Goal: Task Accomplishment & Management: Complete application form

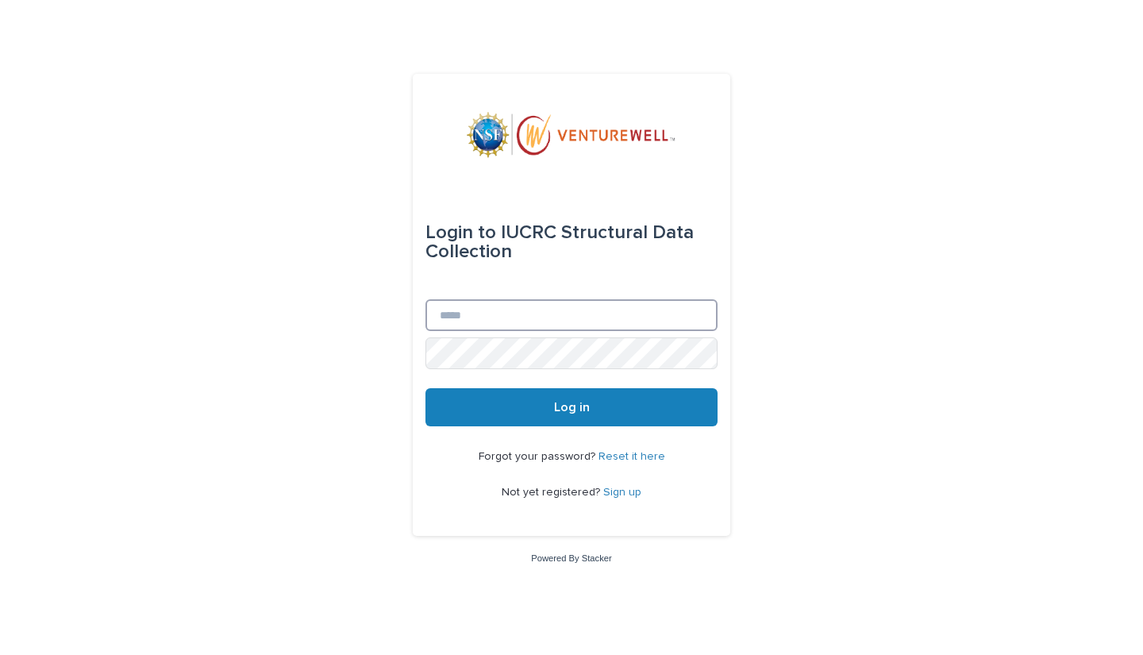
click at [497, 316] on input "Email" at bounding box center [571, 315] width 292 height 32
type input "**********"
click at [561, 405] on span "Log in" at bounding box center [572, 407] width 36 height 13
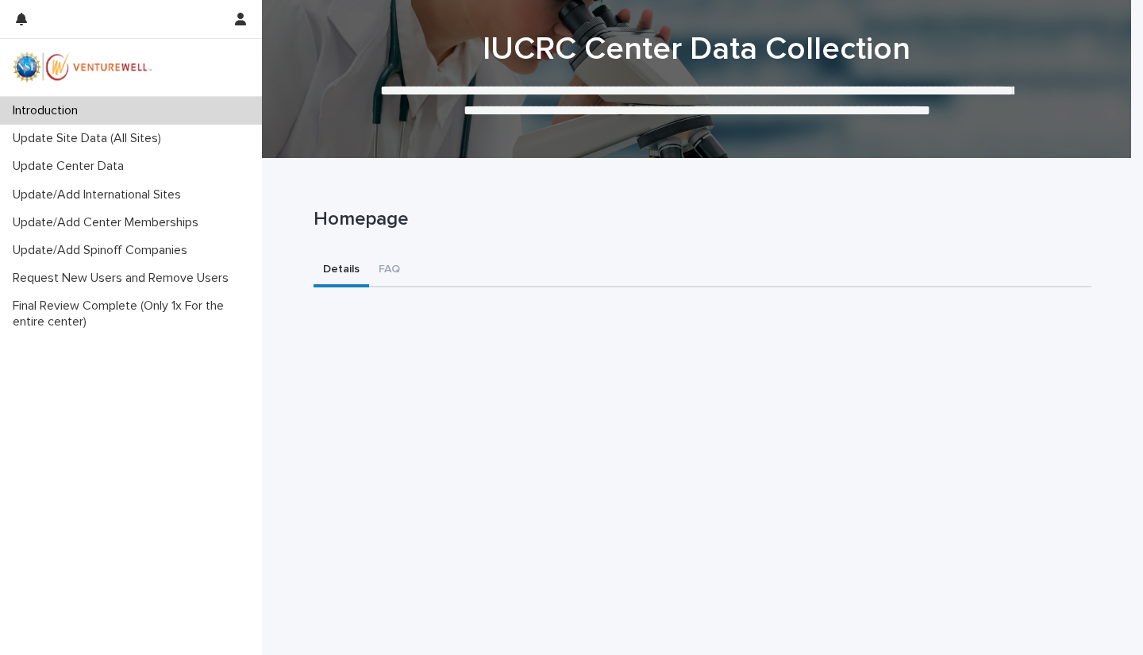
click at [102, 143] on p "Update Site Data (All Sites)" at bounding box center [89, 138] width 167 height 15
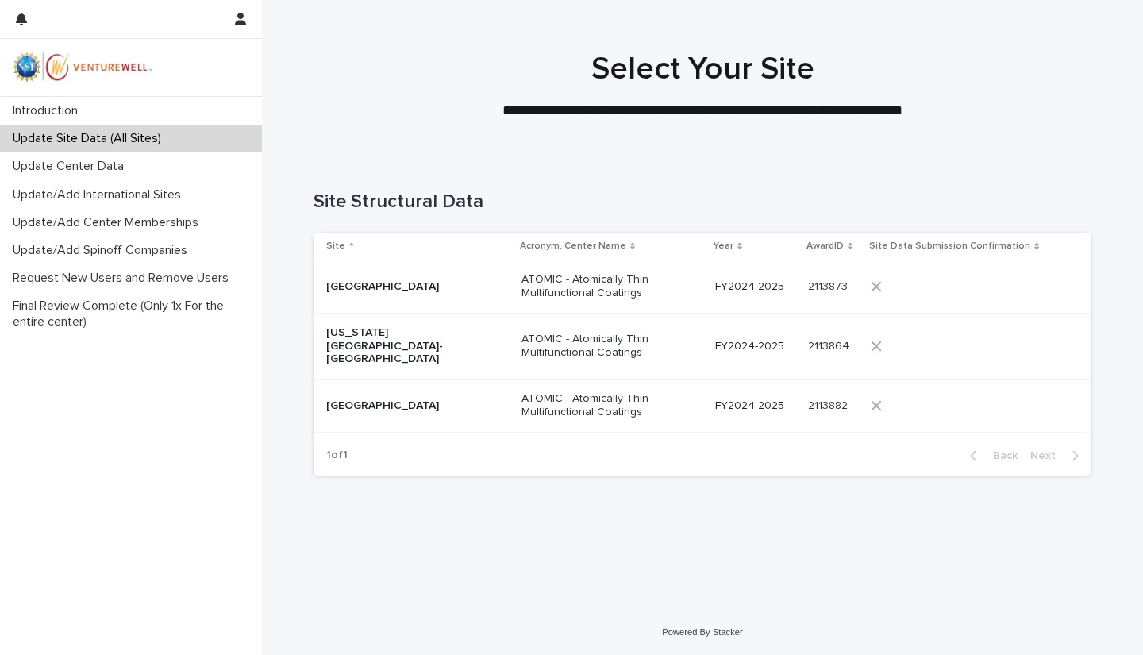
click at [415, 280] on p "[GEOGRAPHIC_DATA]" at bounding box center [405, 286] width 159 height 13
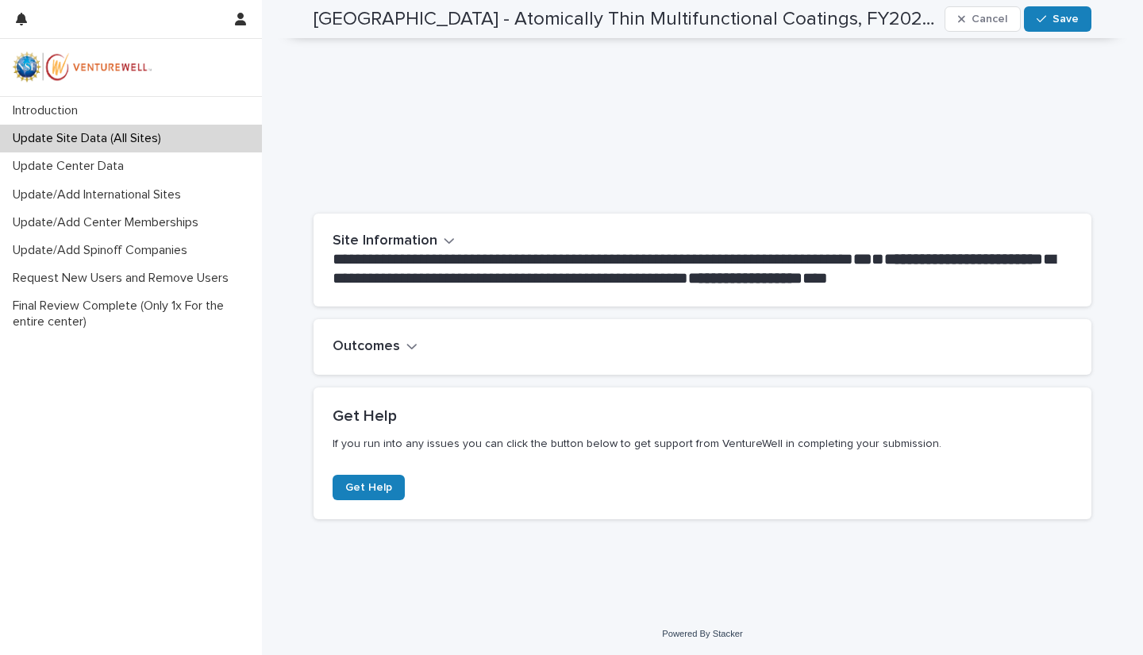
scroll to position [175, 0]
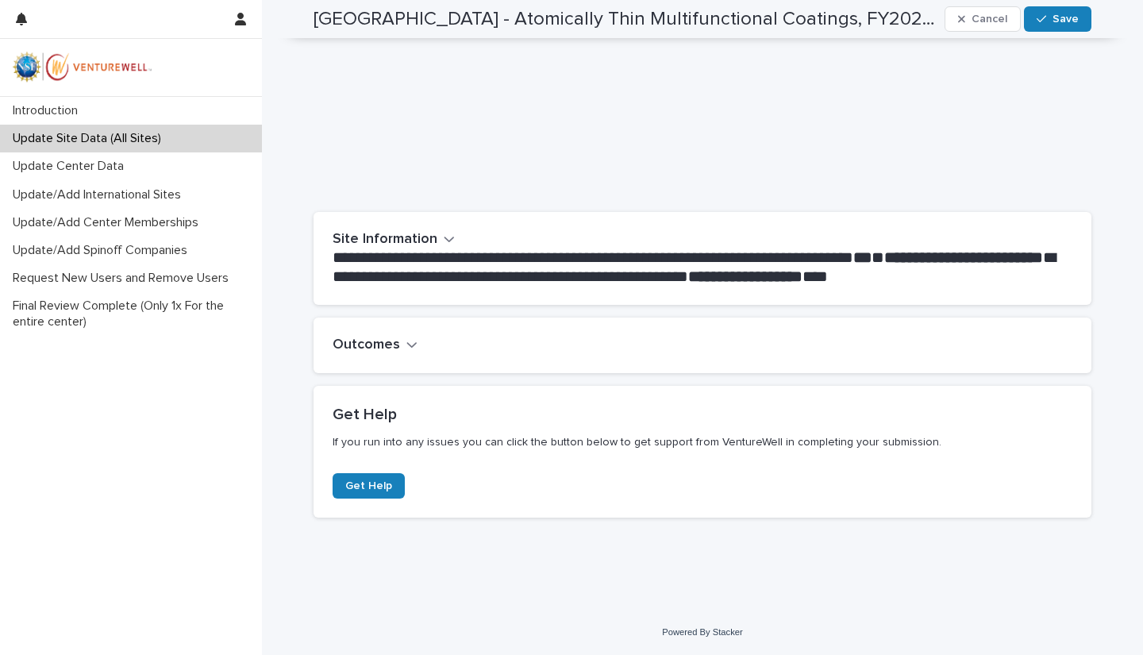
click at [391, 340] on h2 "Outcomes" at bounding box center [365, 344] width 67 height 17
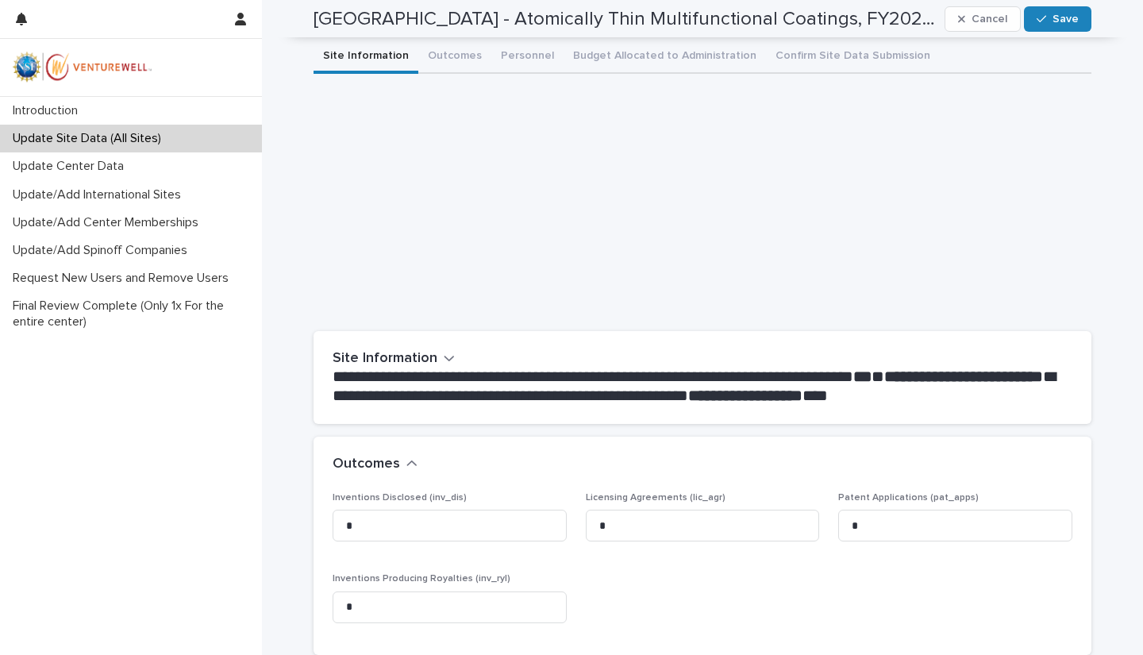
scroll to position [0, 0]
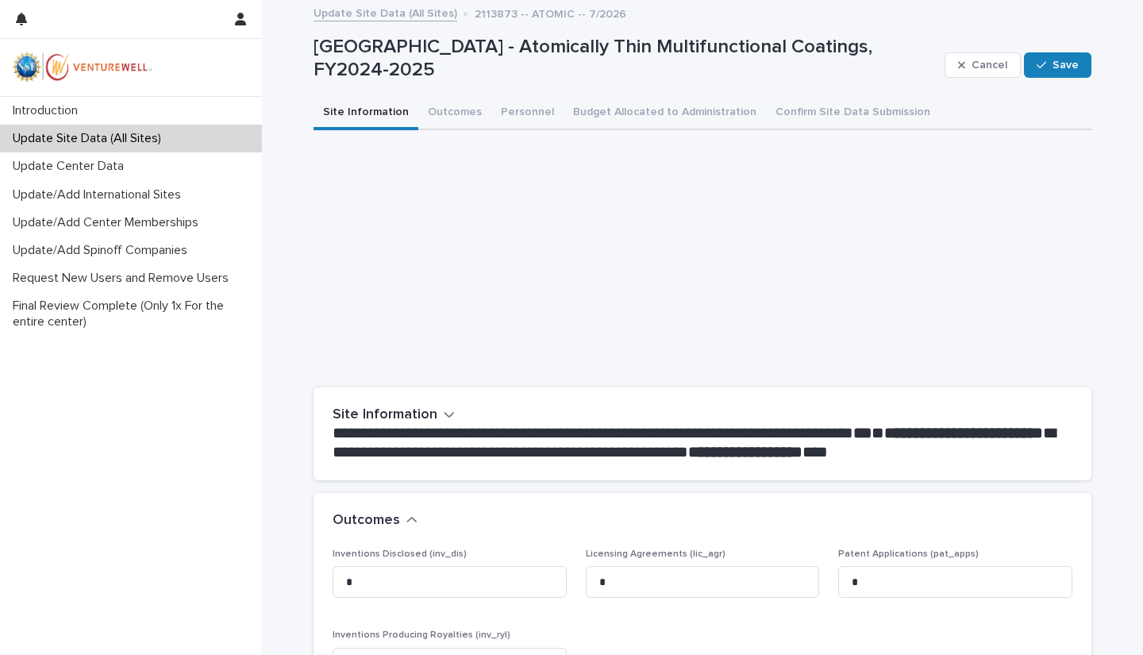
click at [444, 111] on button "Outcomes" at bounding box center [454, 113] width 73 height 33
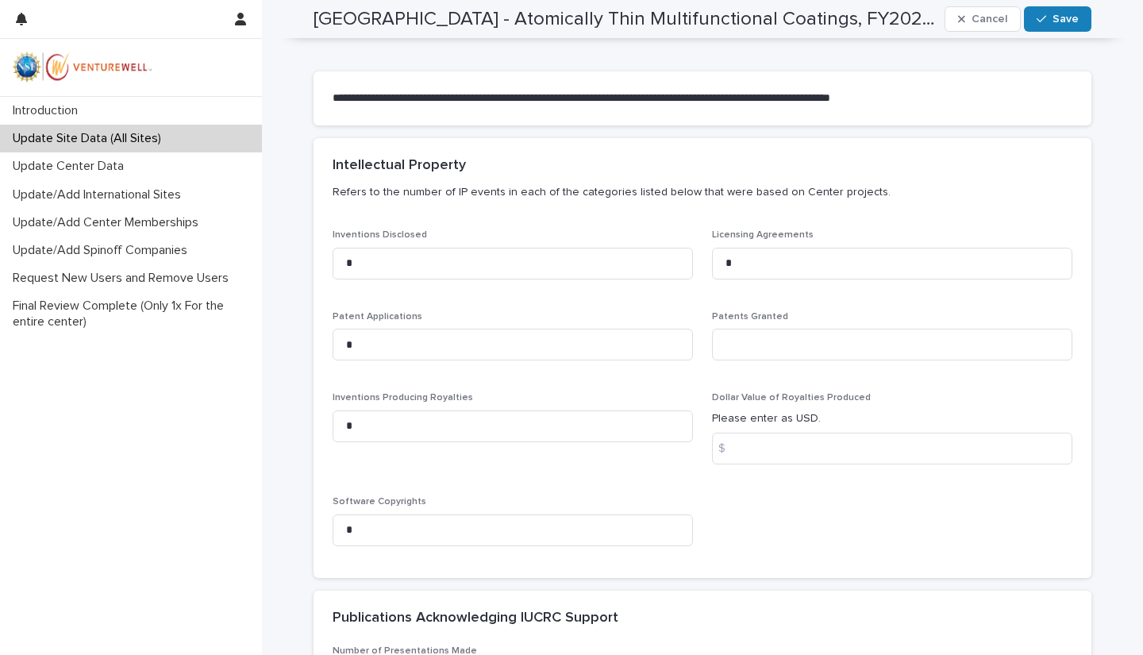
scroll to position [317, 0]
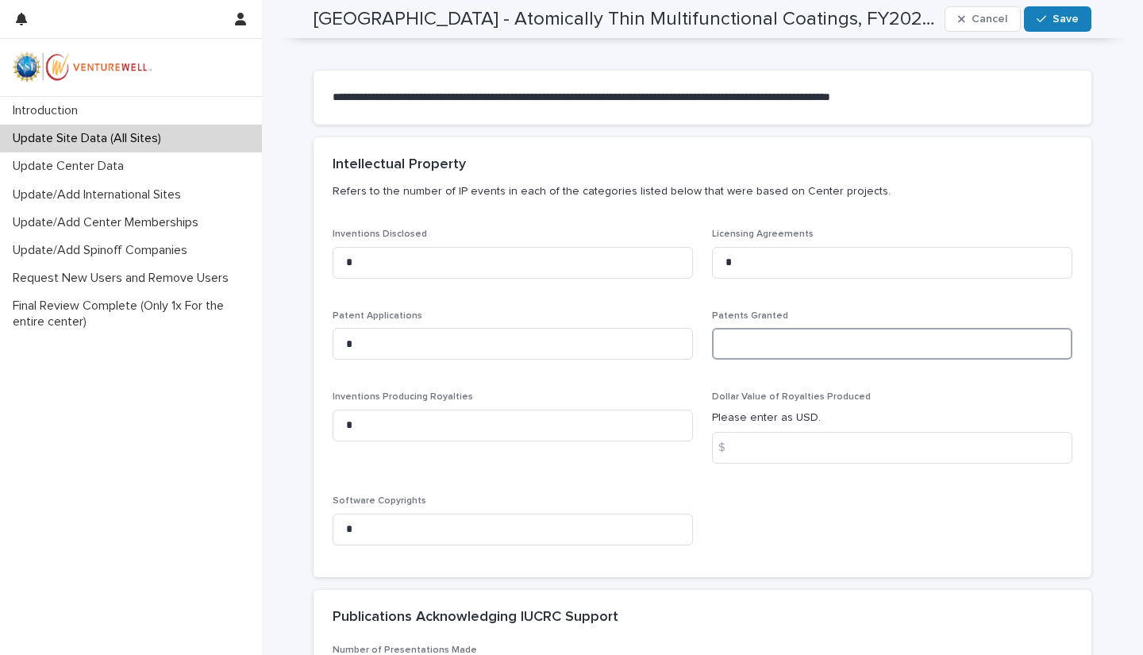
click at [743, 350] on input at bounding box center [892, 344] width 360 height 32
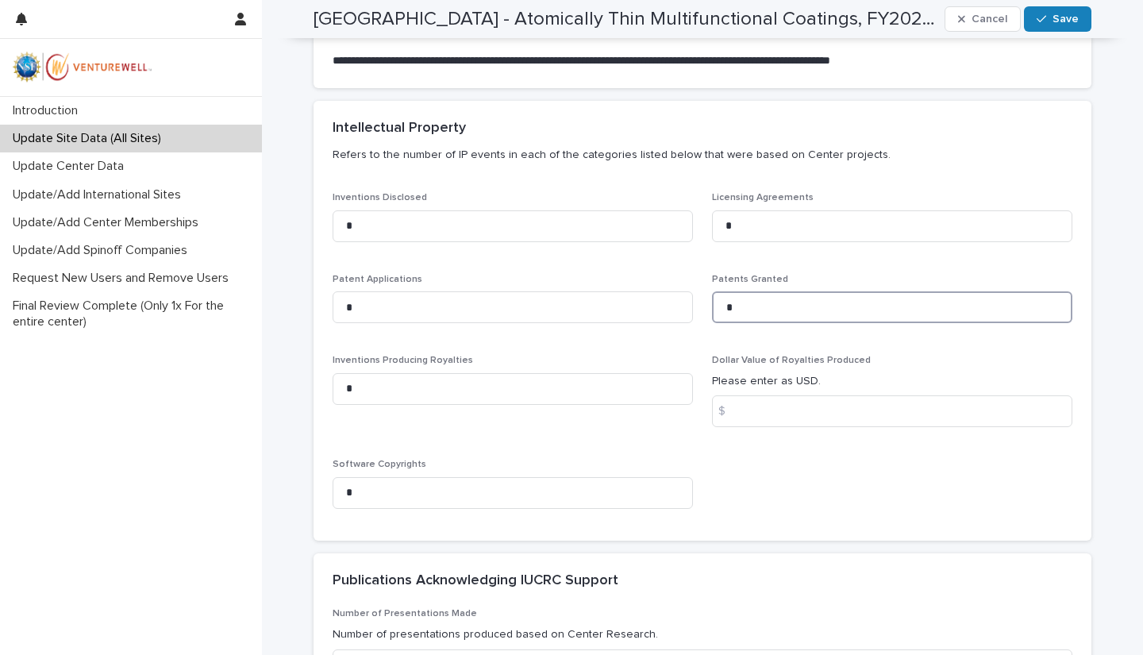
scroll to position [354, 0]
type input "*"
click at [770, 411] on input at bounding box center [892, 410] width 360 height 32
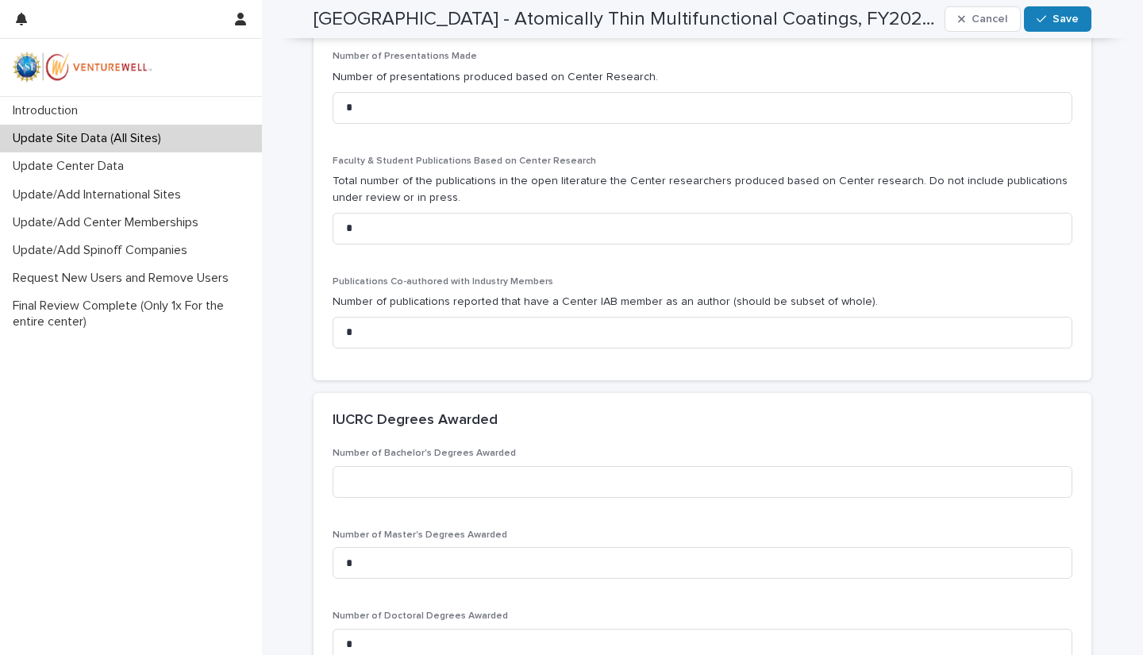
scroll to position [912, 0]
type input "*"
drag, startPoint x: 371, startPoint y: 225, endPoint x: 330, endPoint y: 225, distance: 41.3
click at [332, 225] on input "*" at bounding box center [701, 227] width 739 height 32
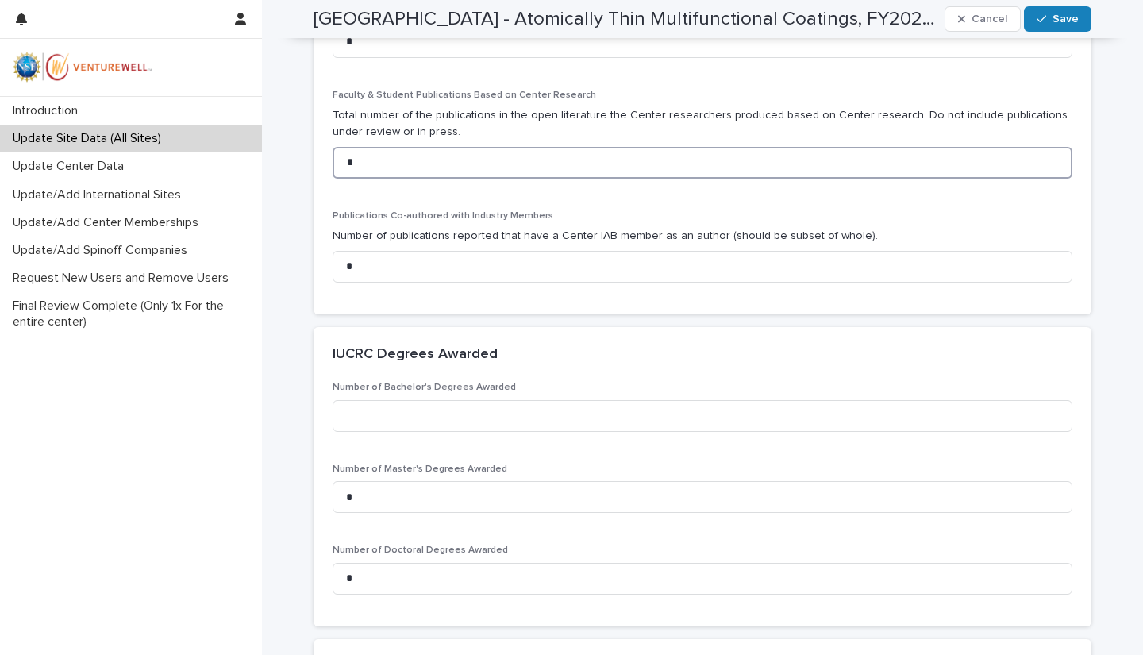
scroll to position [1056, 0]
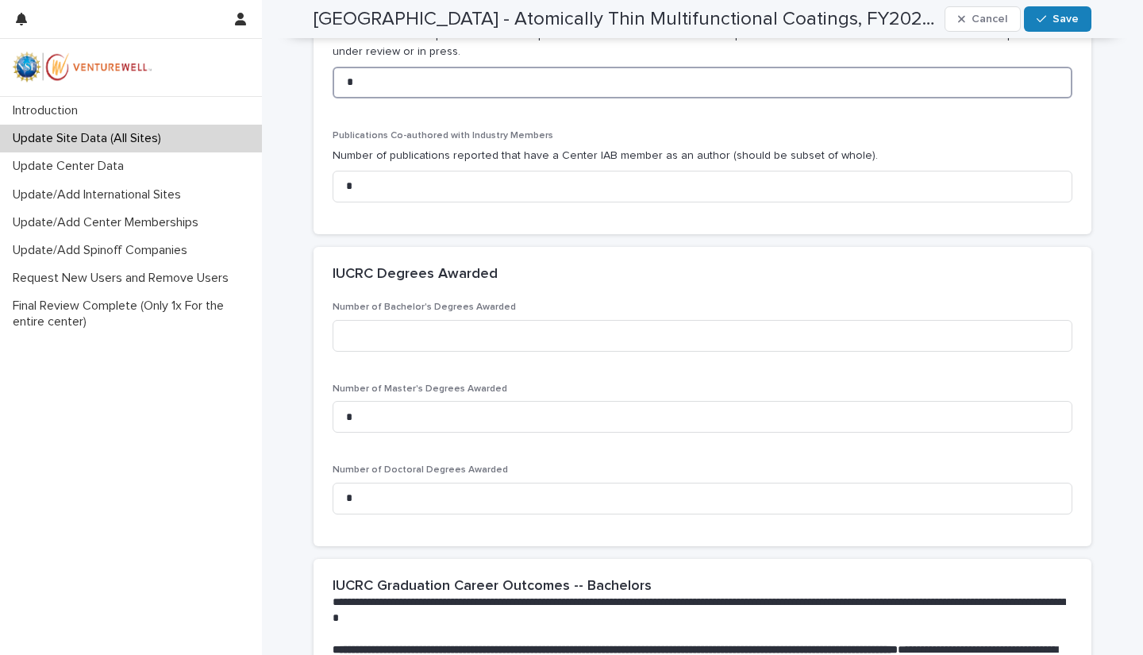
type input "*"
click at [361, 331] on input at bounding box center [701, 336] width 739 height 32
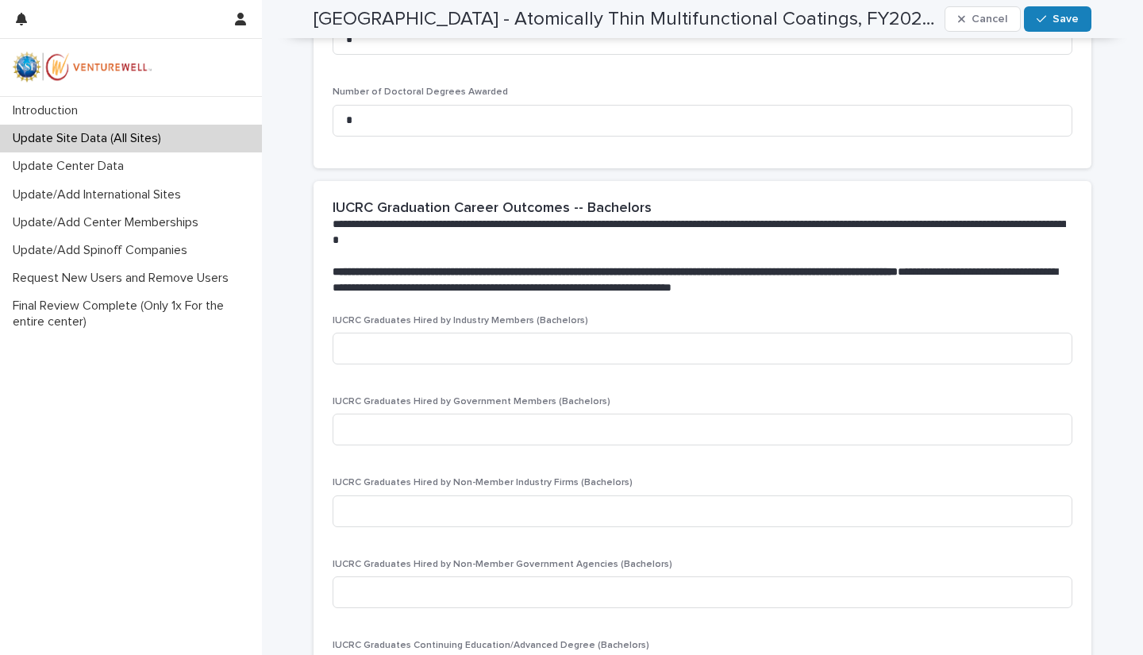
scroll to position [1434, 0]
type input "*"
click at [378, 338] on input at bounding box center [701, 348] width 739 height 32
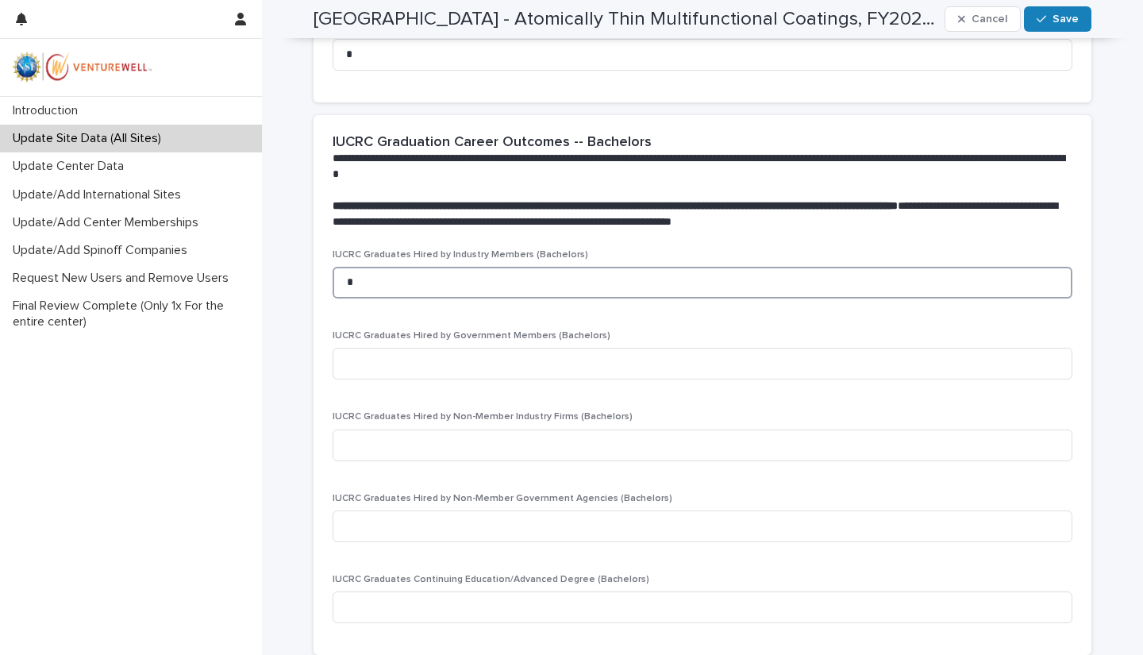
scroll to position [1500, 0]
type input "*"
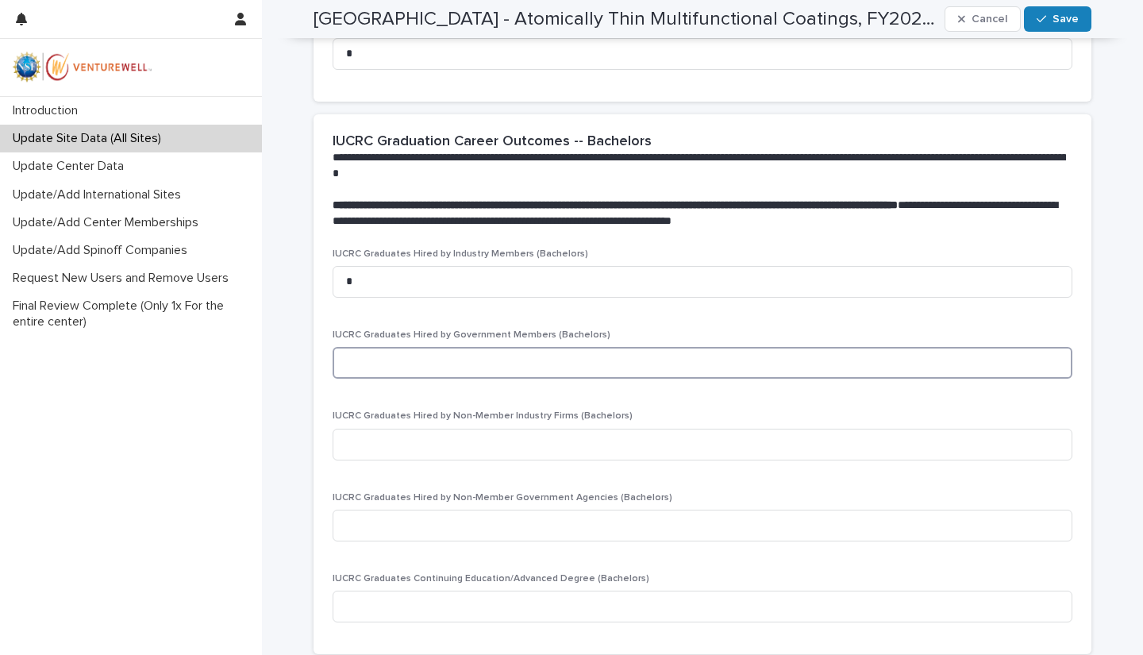
click at [378, 367] on input at bounding box center [701, 363] width 739 height 32
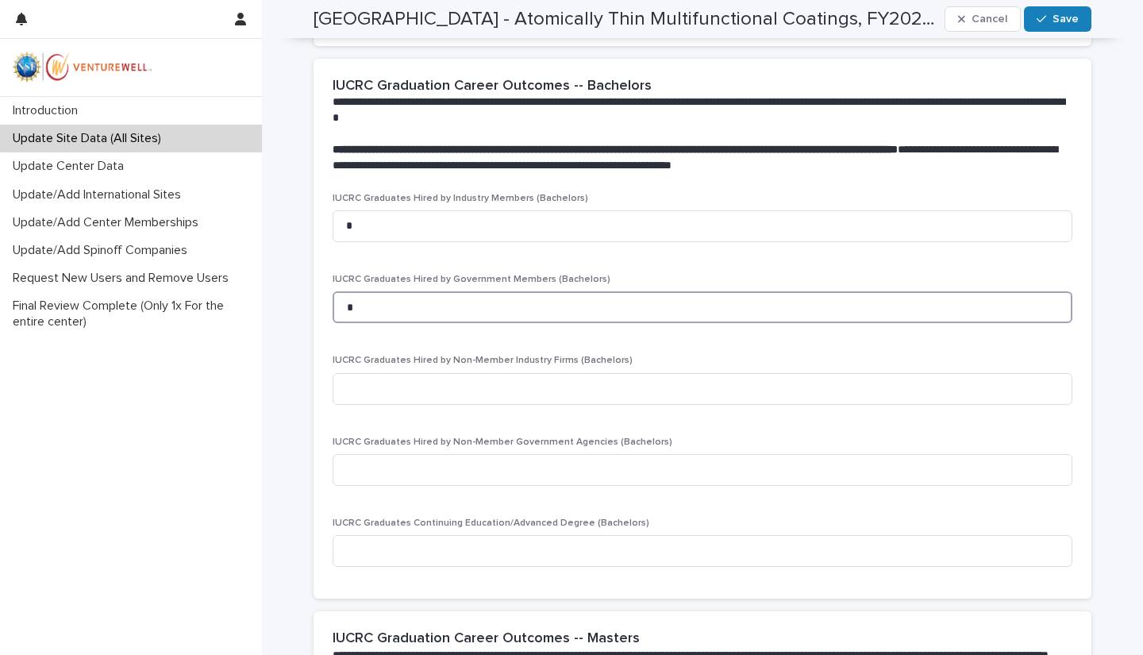
scroll to position [1575, 0]
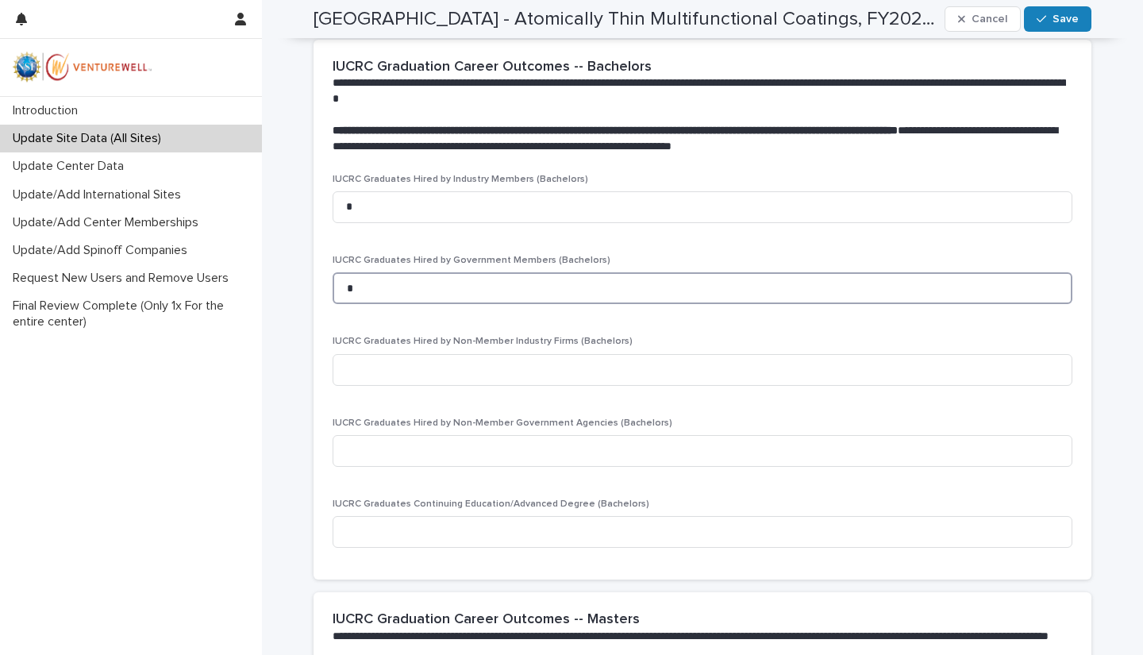
type input "*"
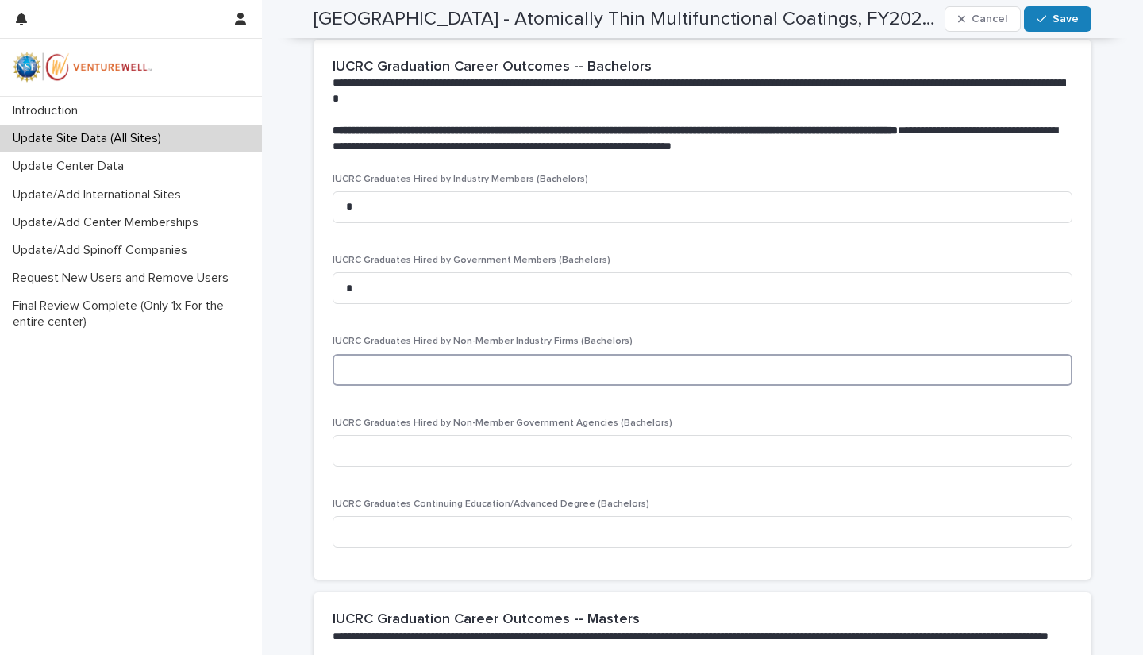
click at [372, 372] on input at bounding box center [701, 370] width 739 height 32
type input "*"
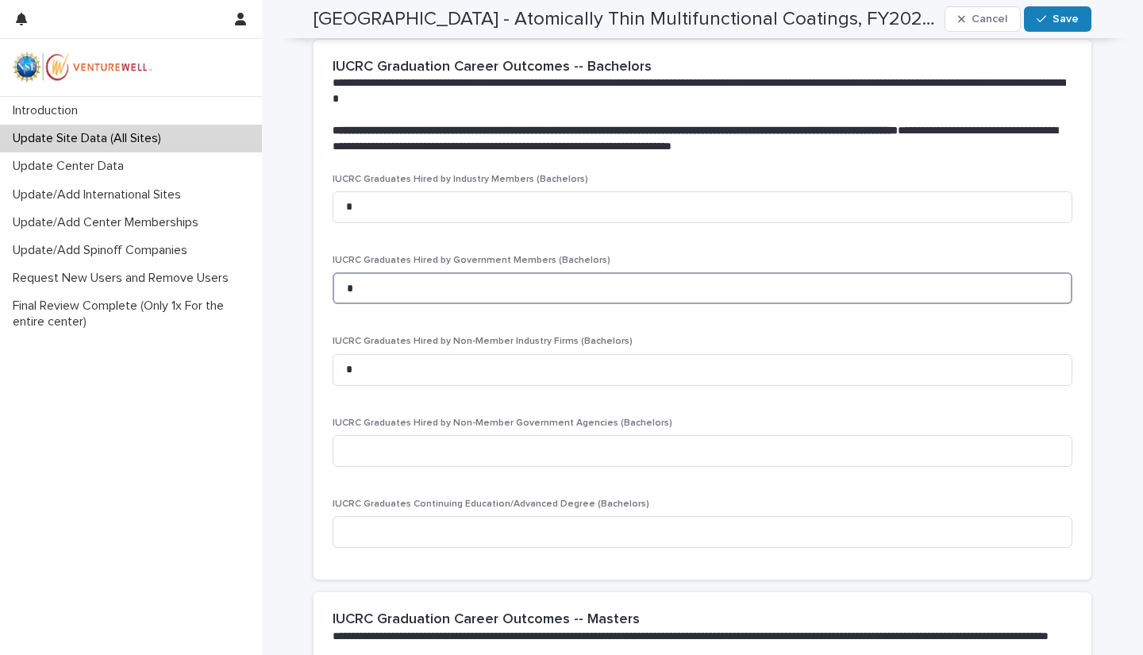
drag, startPoint x: 369, startPoint y: 288, endPoint x: 321, endPoint y: 283, distance: 48.6
click at [321, 283] on div "IUCRC Graduates Hired by Industry Members (Bachelors) * IUCRC Graduates Hired b…" at bounding box center [702, 377] width 778 height 406
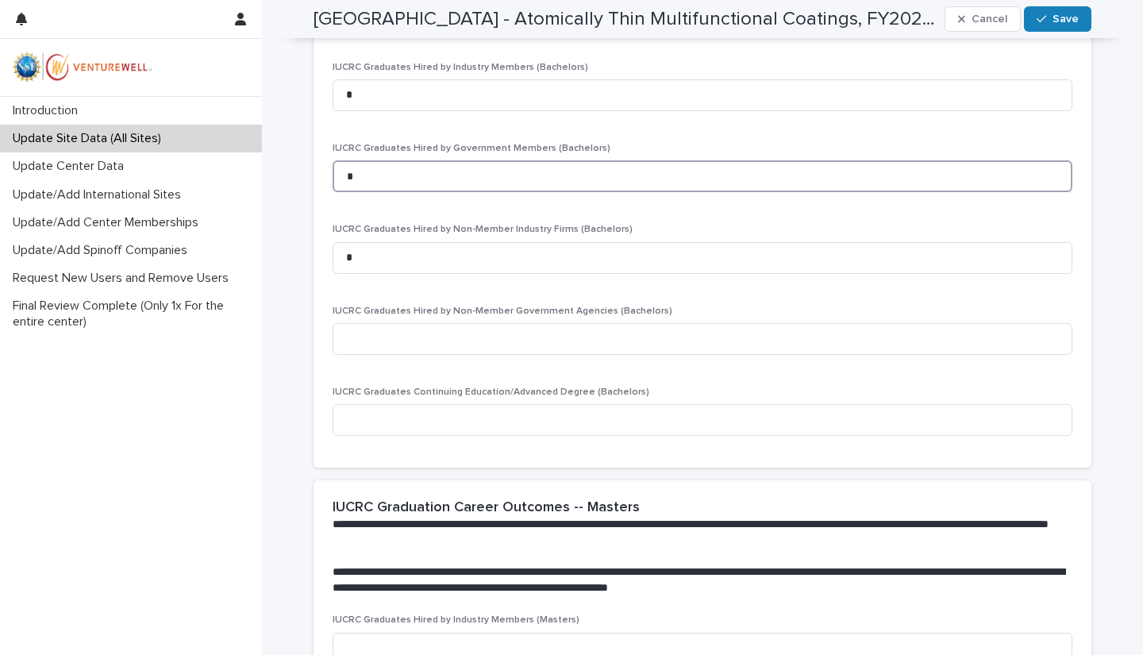
scroll to position [1688, 0]
type input "*"
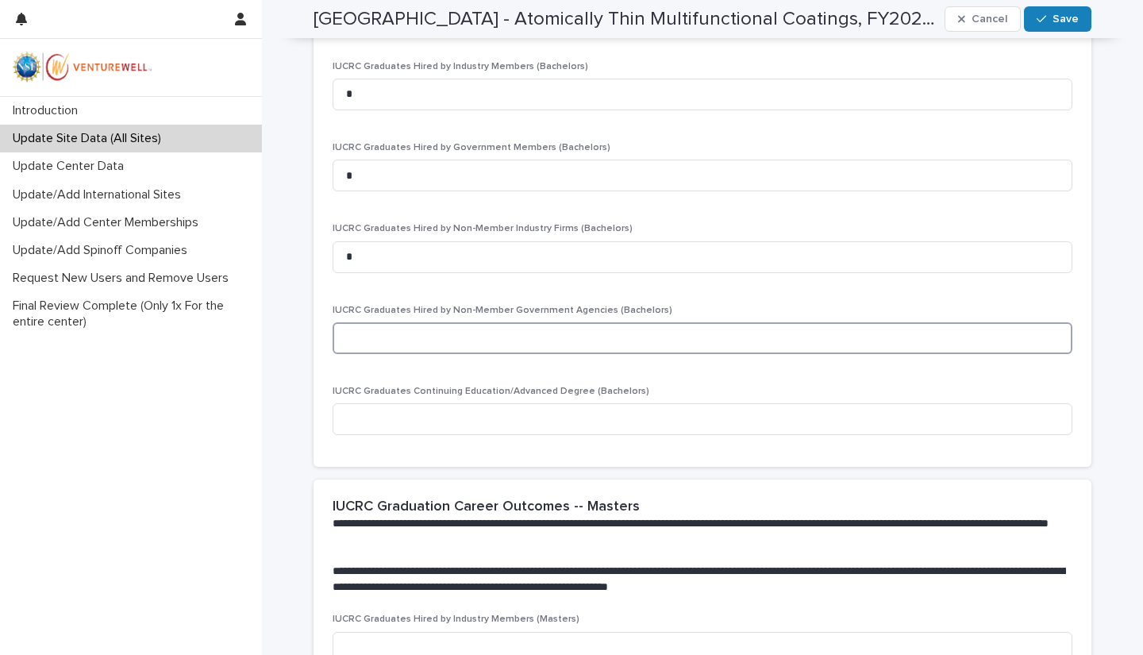
click at [342, 332] on input at bounding box center [701, 338] width 739 height 32
type input "*"
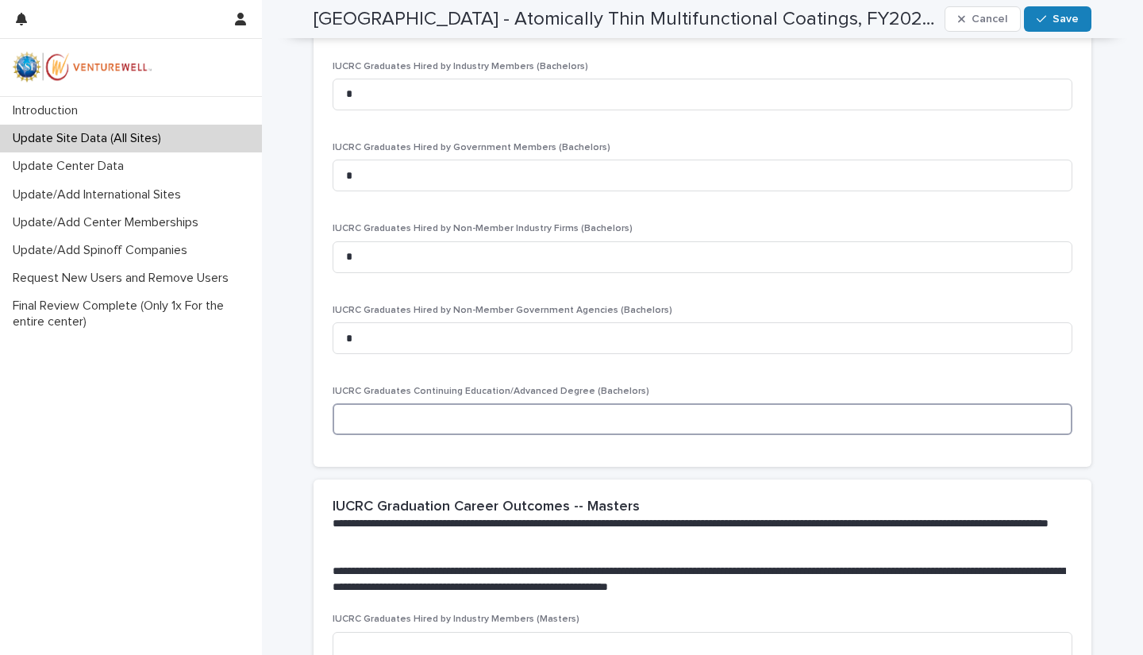
click at [346, 434] on input at bounding box center [701, 419] width 739 height 32
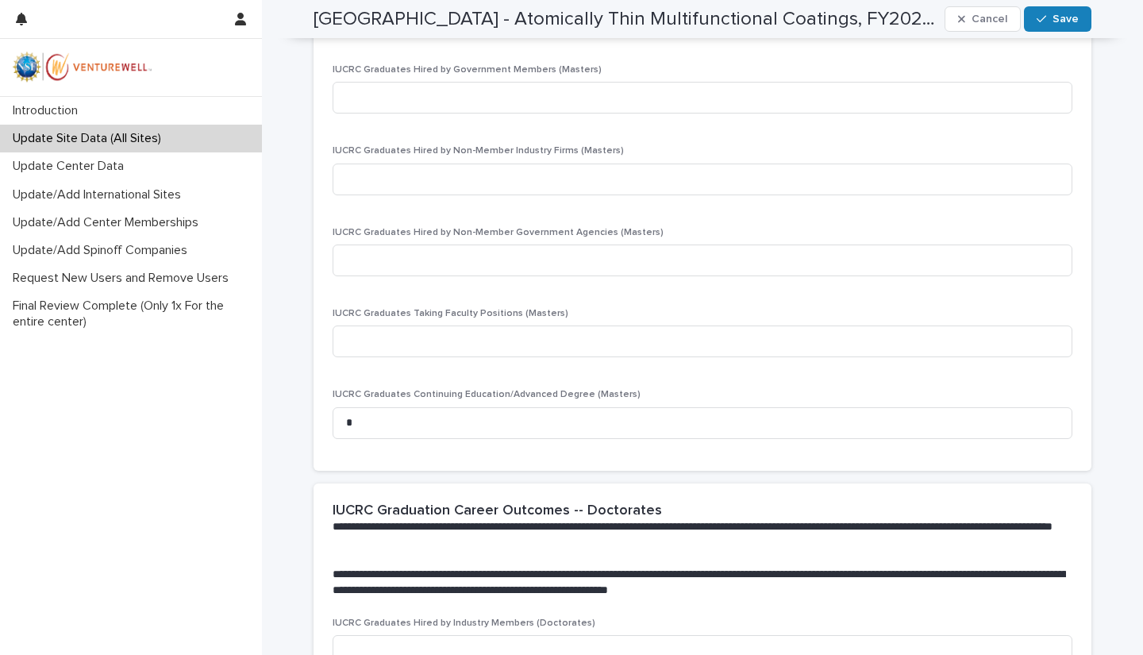
scroll to position [2243, 0]
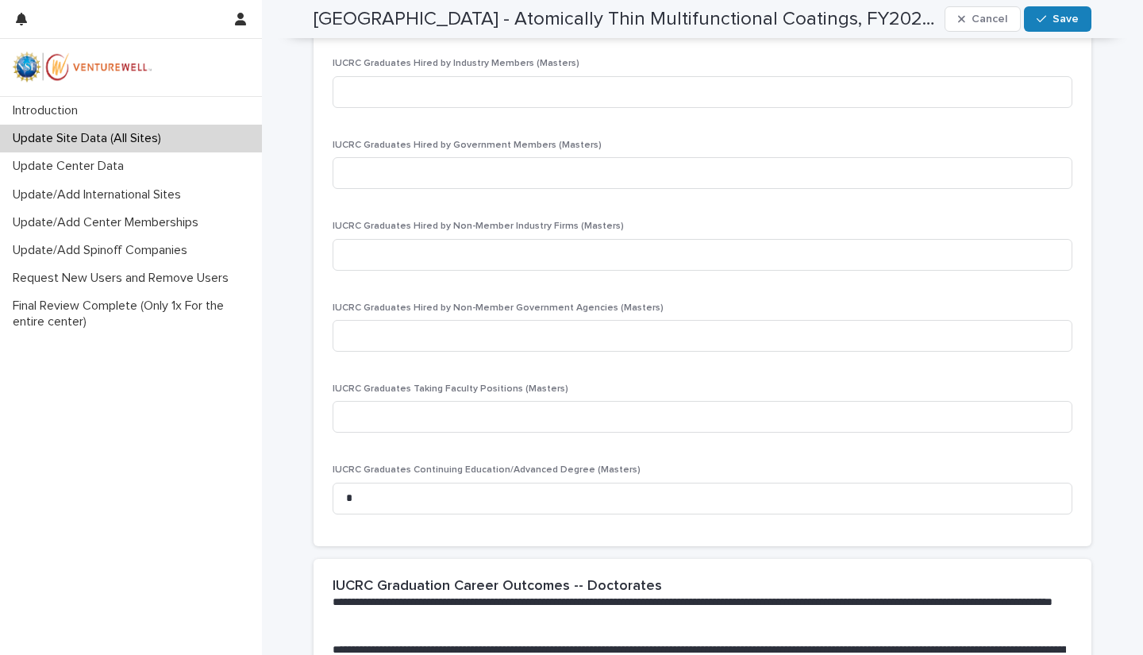
type input "*"
click at [344, 416] on input at bounding box center [701, 417] width 739 height 32
type input "*"
click at [346, 339] on input at bounding box center [701, 336] width 739 height 32
type input "*"
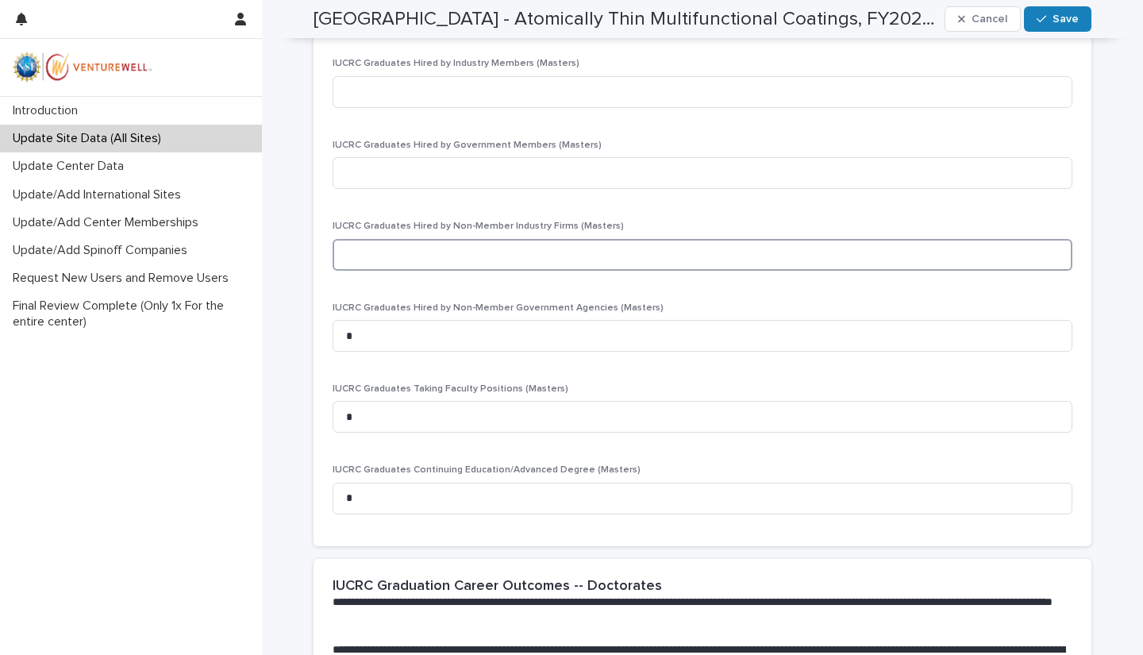
click at [358, 254] on input at bounding box center [701, 255] width 739 height 32
type input "*"
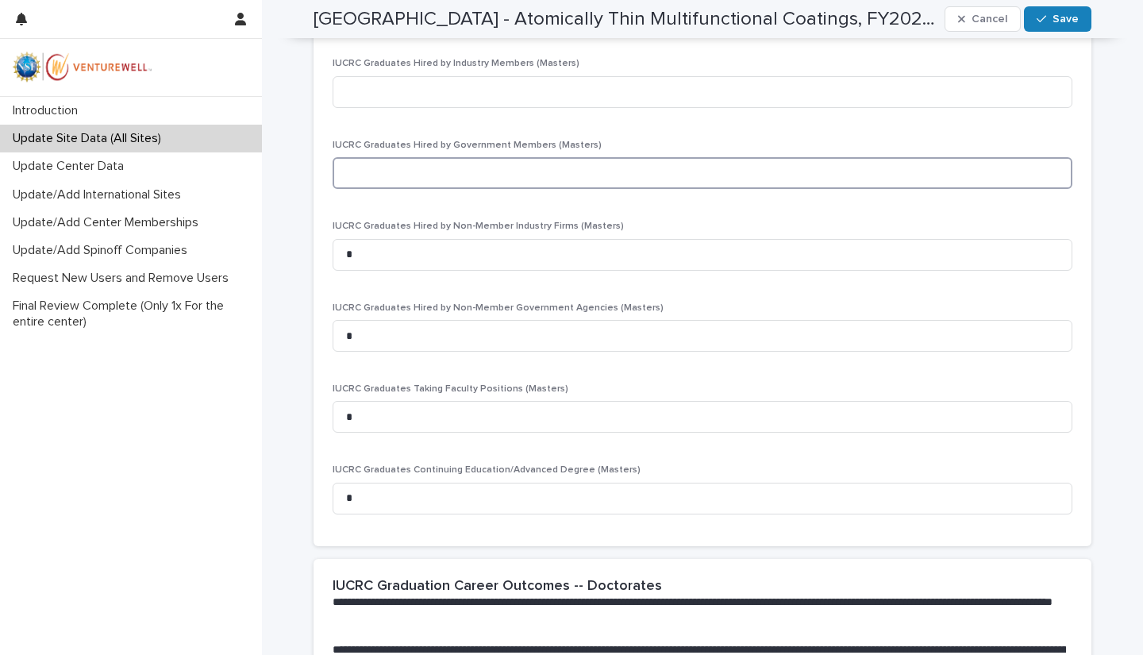
click at [344, 183] on input at bounding box center [701, 173] width 739 height 32
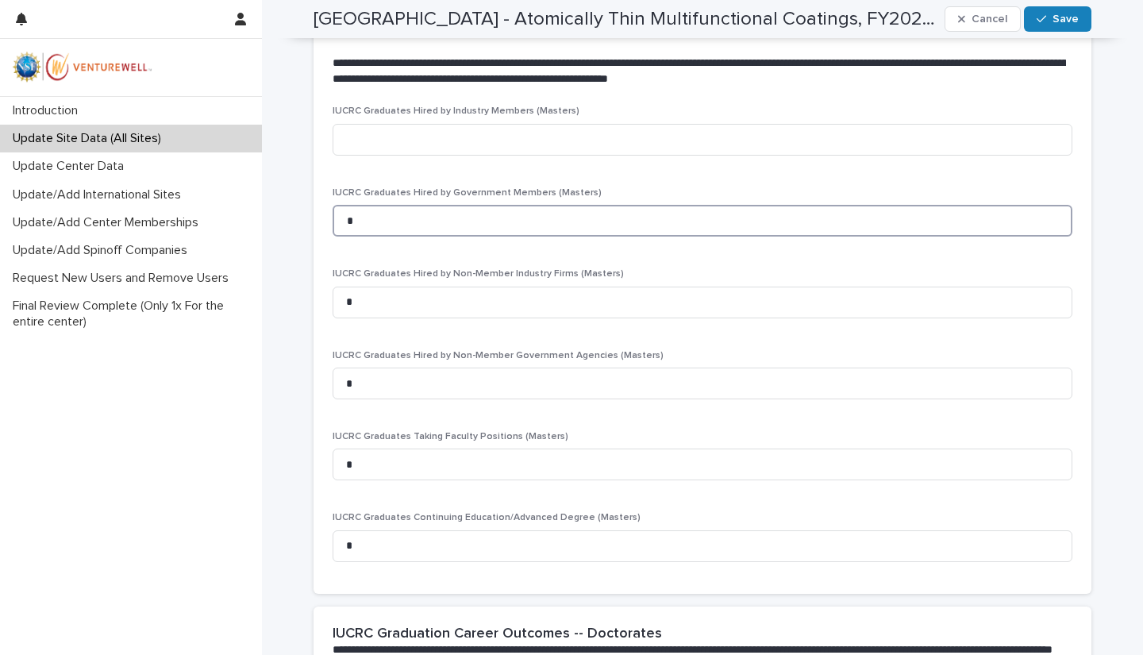
scroll to position [2194, 0]
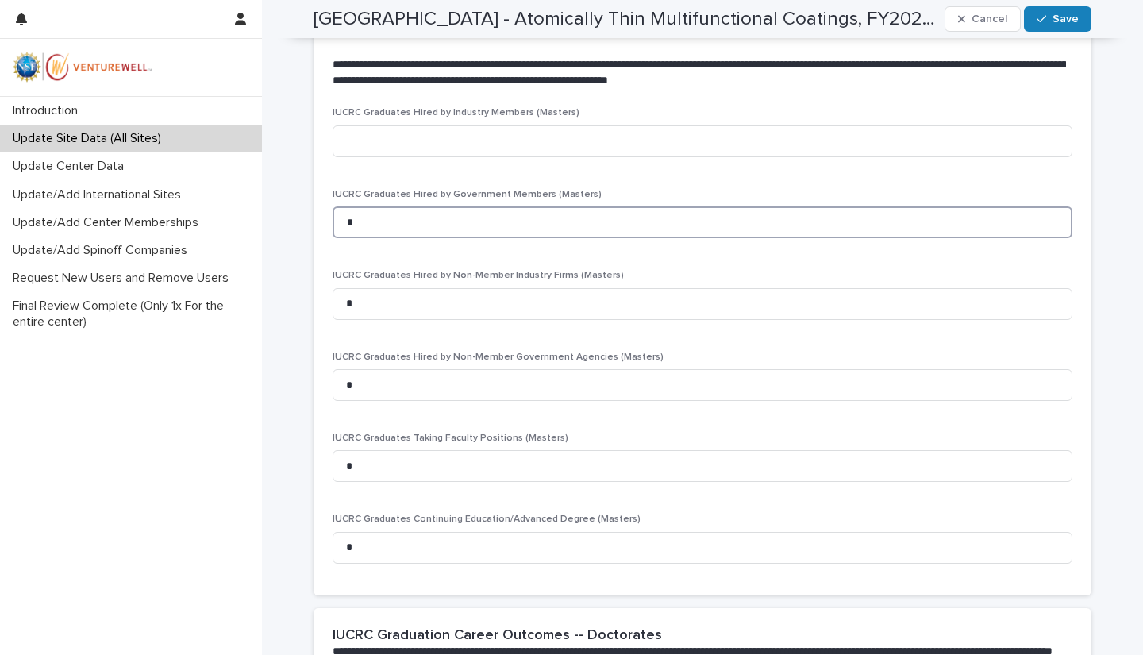
type input "*"
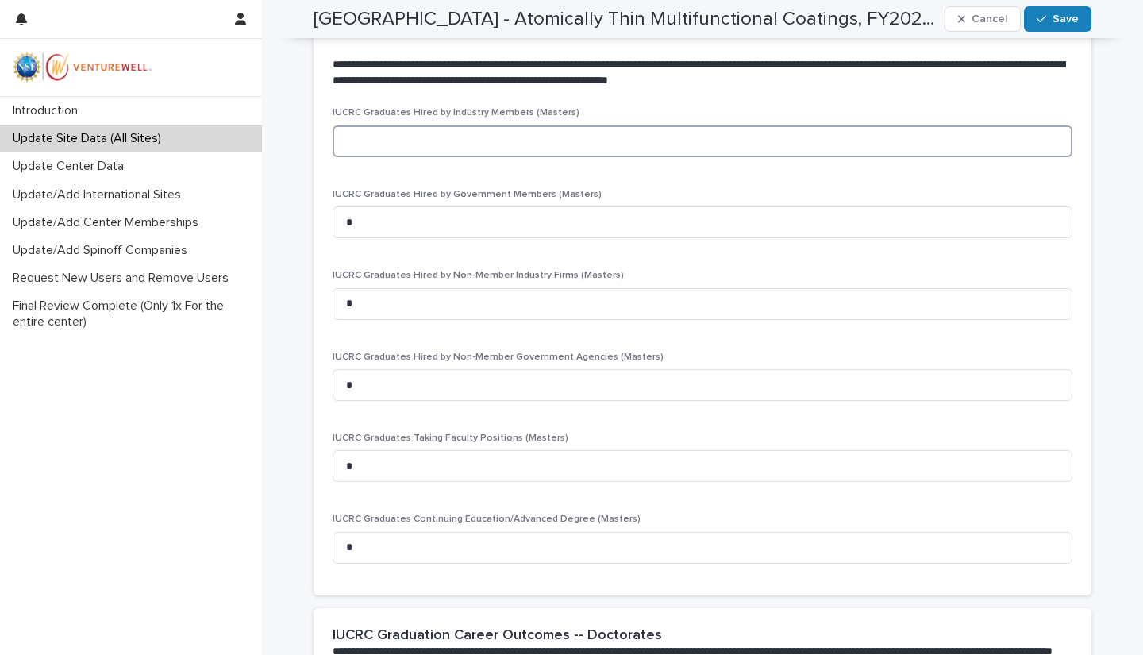
click at [350, 152] on input at bounding box center [701, 141] width 739 height 32
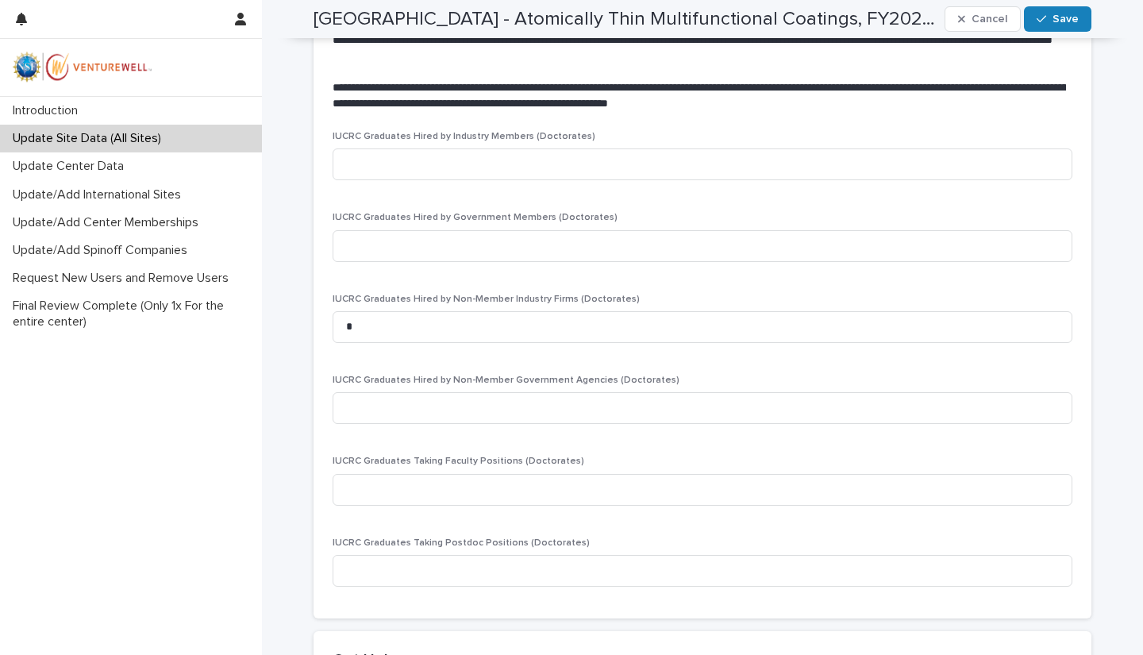
scroll to position [2805, 0]
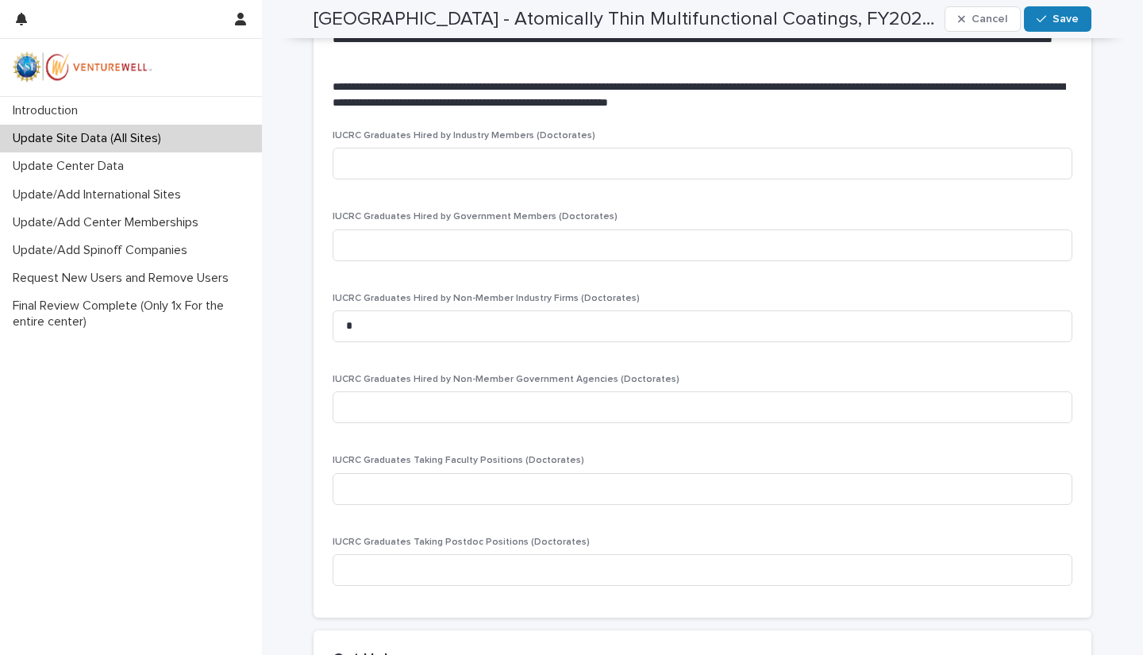
type input "*"
click at [349, 169] on input at bounding box center [701, 164] width 739 height 32
type input "*"
click at [346, 243] on input at bounding box center [701, 245] width 739 height 32
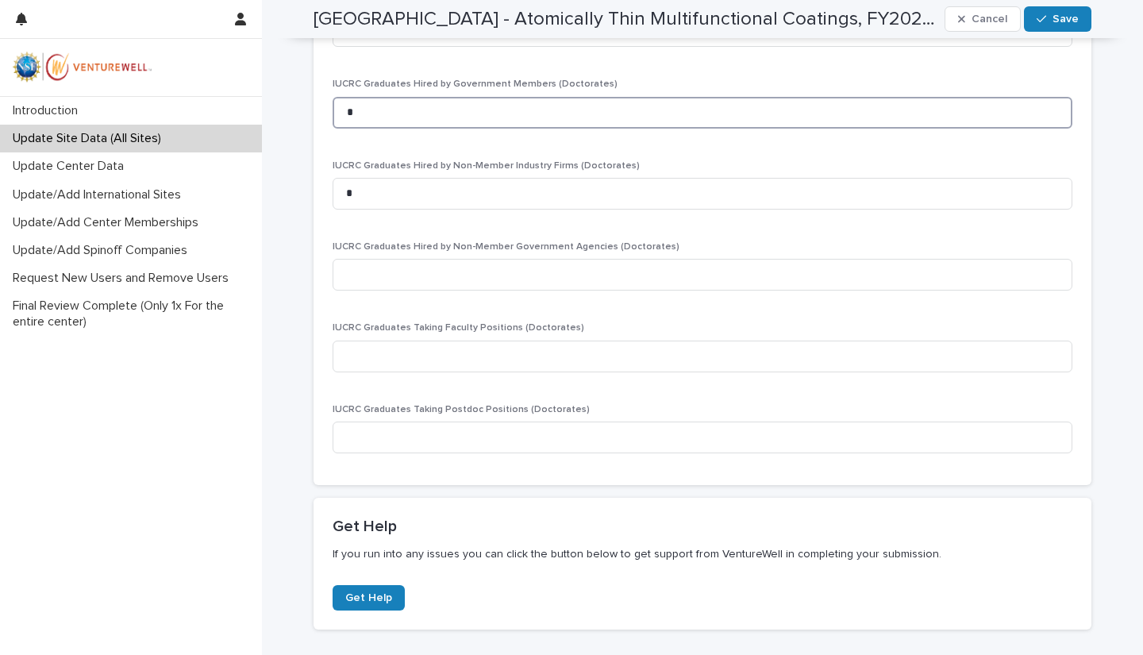
scroll to position [2940, 0]
type input "*"
click at [344, 278] on input at bounding box center [701, 272] width 739 height 32
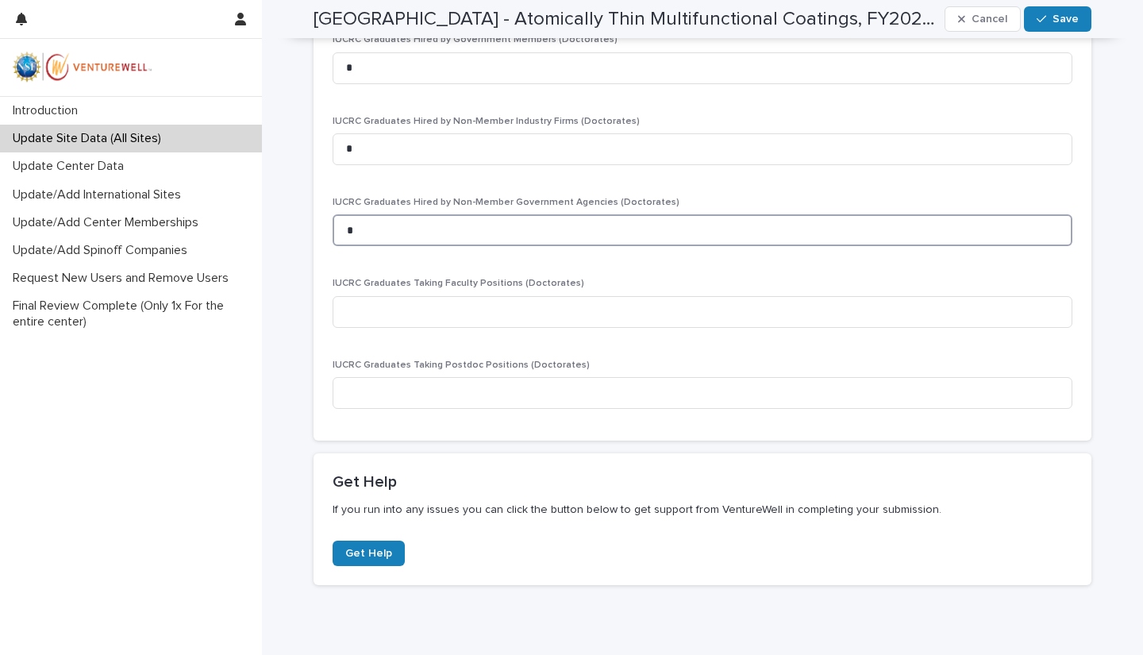
scroll to position [2984, 0]
type input "*"
click at [344, 323] on input at bounding box center [701, 310] width 739 height 32
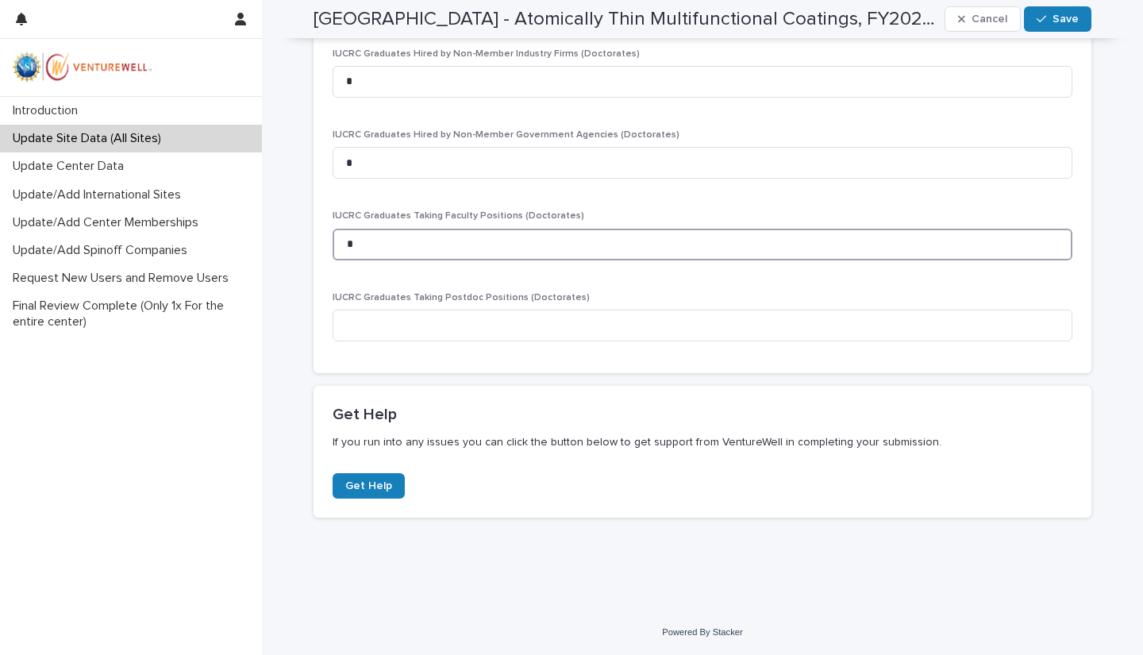
type input "*"
click at [347, 324] on input at bounding box center [701, 325] width 739 height 32
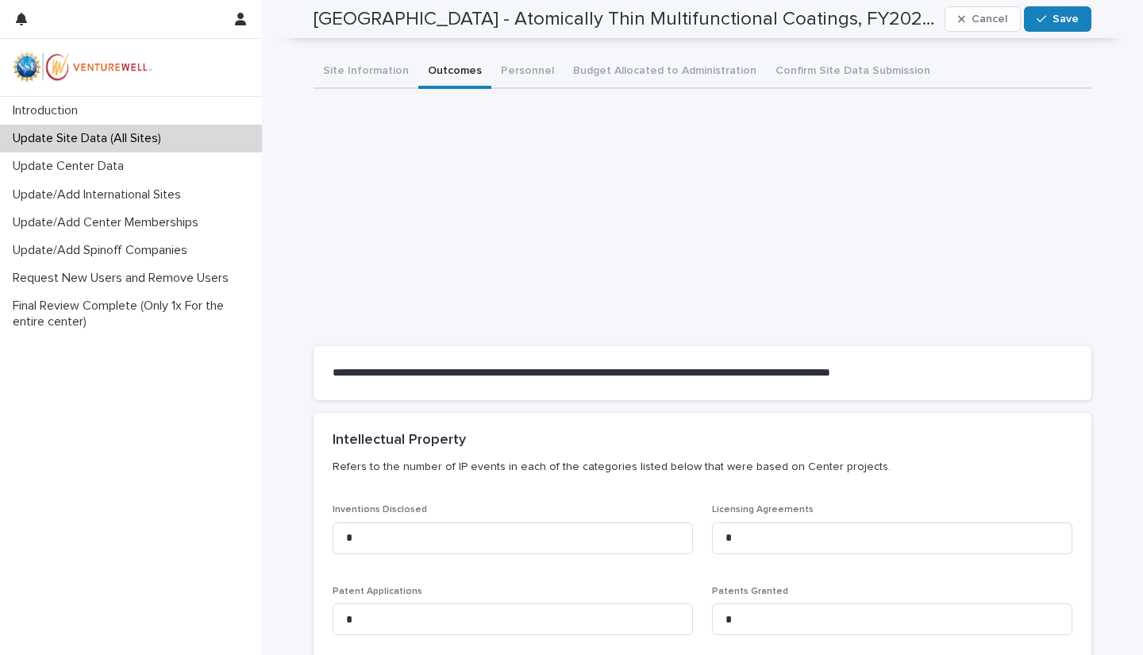
scroll to position [0, 0]
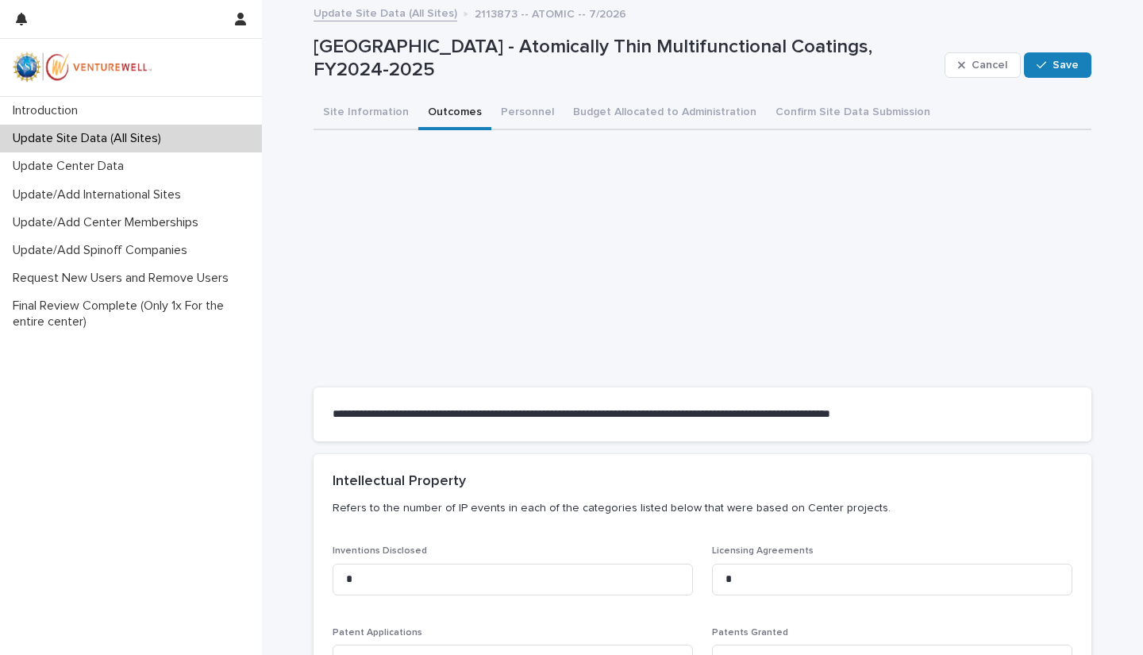
type input "*"
click at [1036, 66] on icon "button" at bounding box center [1041, 65] width 10 height 11
click at [528, 108] on button "Personnel" at bounding box center [527, 113] width 72 height 33
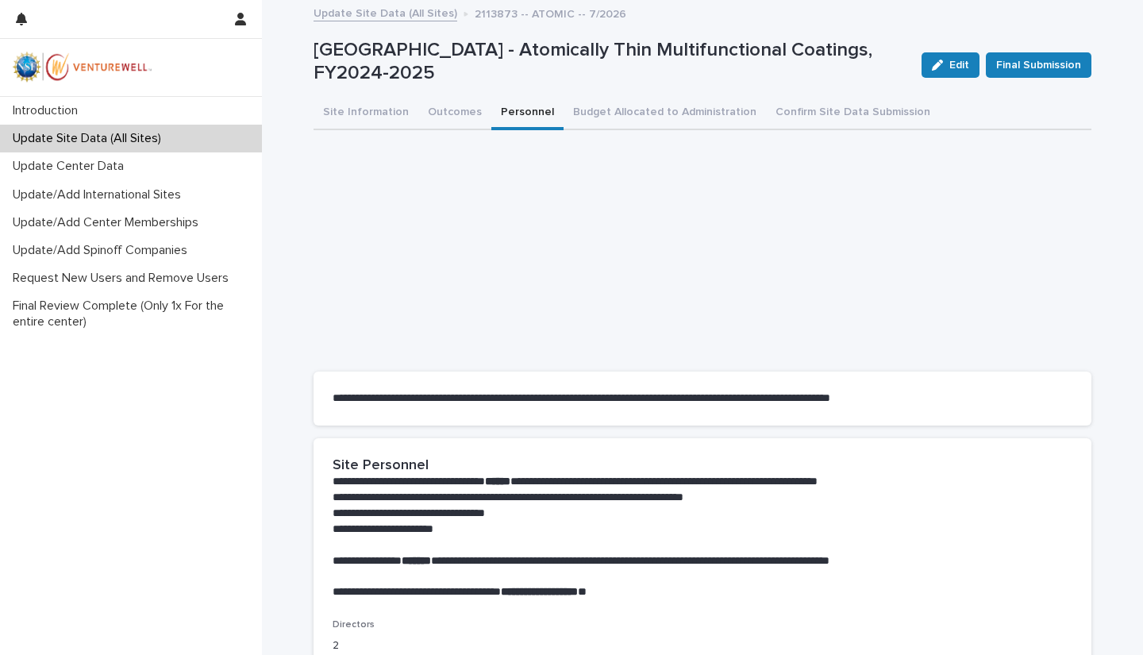
click at [651, 104] on button "Budget Allocated to Administration" at bounding box center [664, 113] width 202 height 33
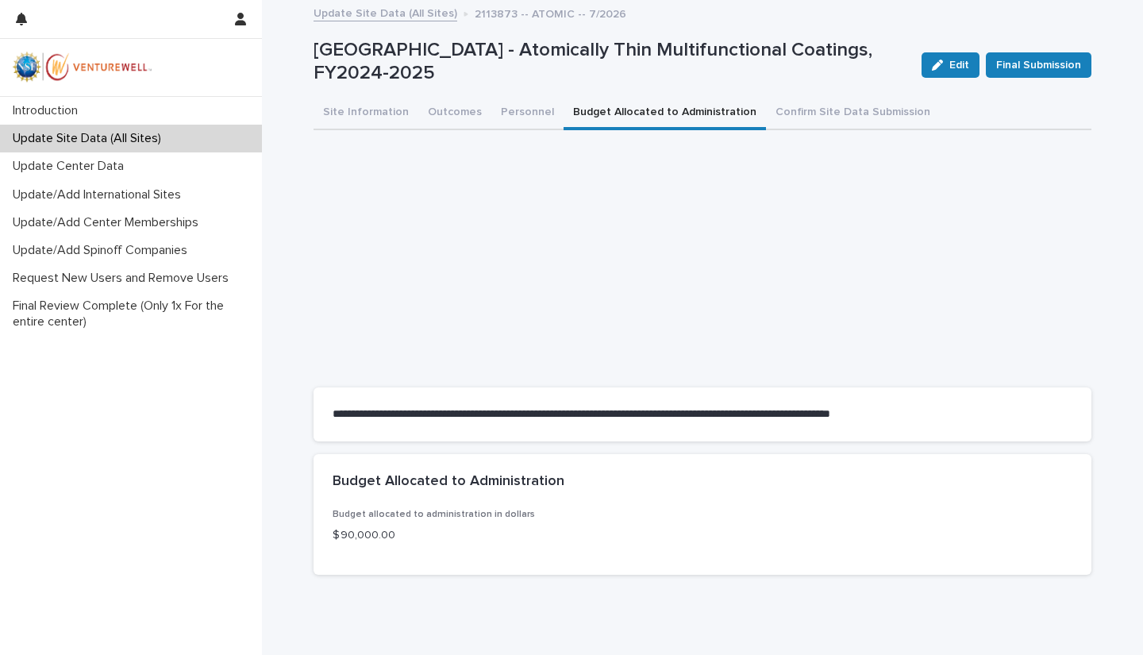
click at [770, 107] on button "Confirm Site Data Submission" at bounding box center [853, 113] width 174 height 33
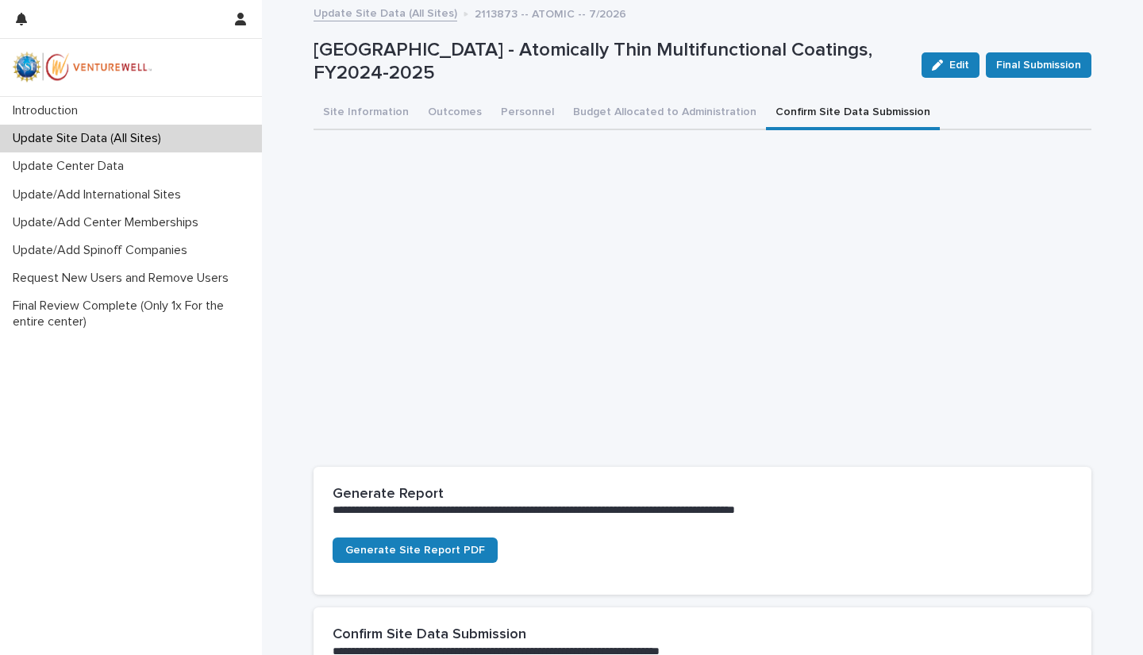
click at [1014, 63] on span "Final Submission" at bounding box center [1038, 65] width 85 height 16
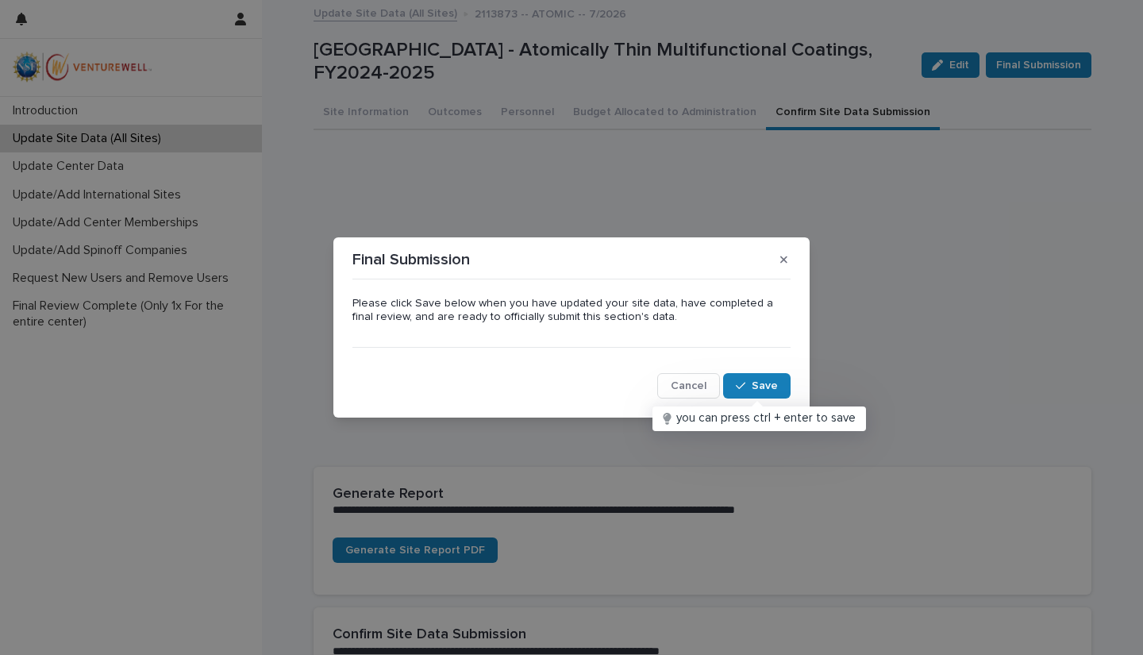
click at [754, 386] on span "Save" at bounding box center [764, 385] width 26 height 11
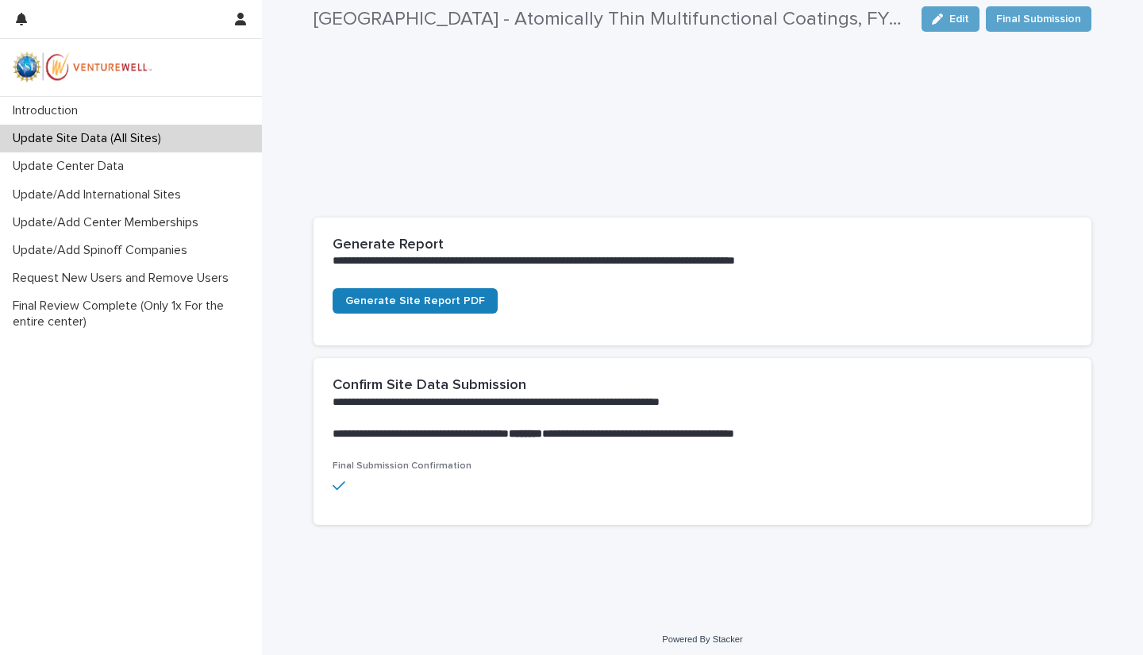
scroll to position [255, 0]
